Goal: Task Accomplishment & Management: Complete application form

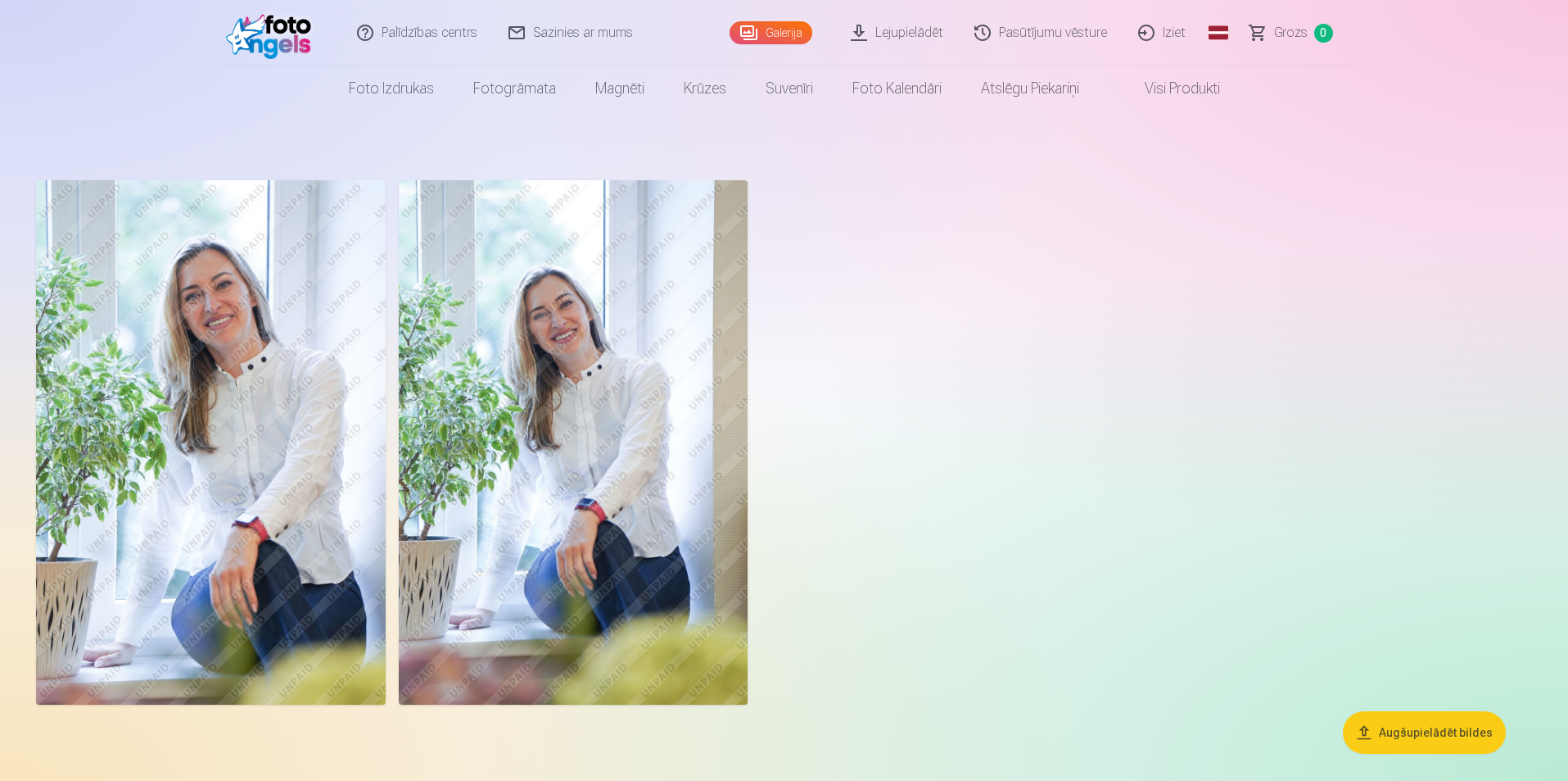
click at [871, 226] on div at bounding box center [783, 442] width 1508 height 537
click at [1177, 32] on link "Iziet" at bounding box center [1162, 33] width 79 height 66
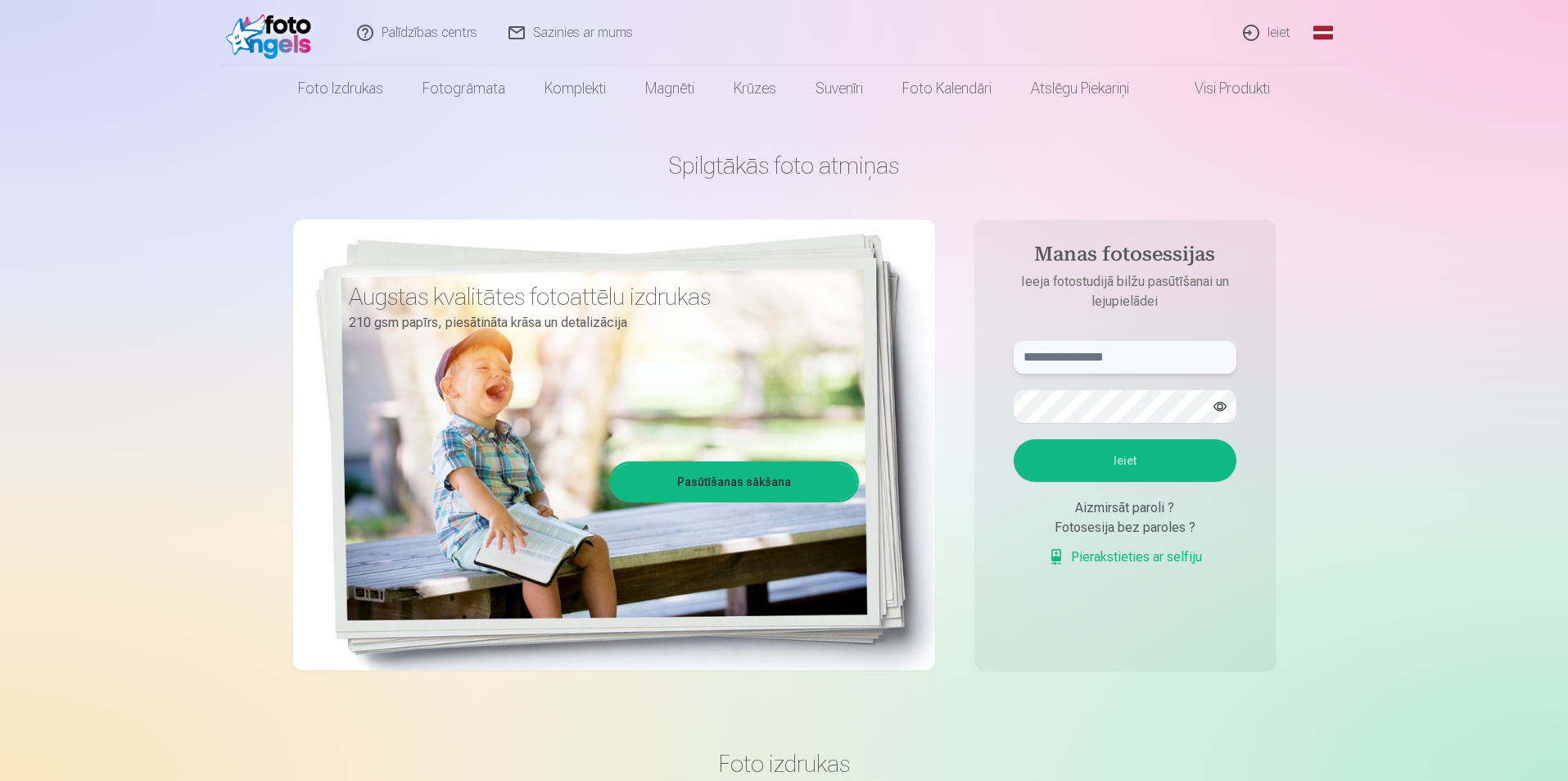
click at [1105, 356] on input "text" at bounding box center [1125, 357] width 223 height 33
type input "**********"
click at [1225, 398] on button "button" at bounding box center [1220, 406] width 31 height 31
click at [1174, 467] on button "Ieiet" at bounding box center [1125, 460] width 223 height 42
